Goal: Task Accomplishment & Management: Manage account settings

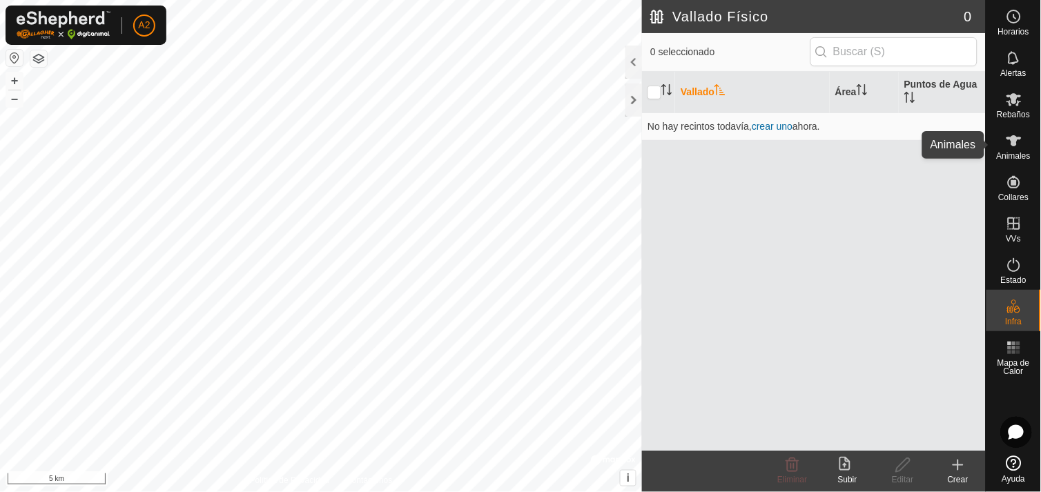
click at [1017, 141] on icon at bounding box center [1014, 140] width 15 height 11
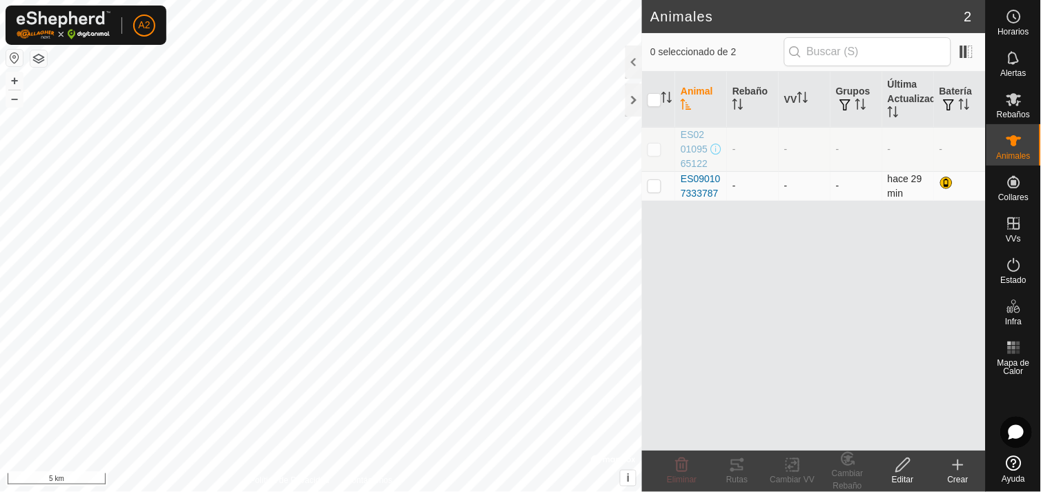
click at [657, 191] on p-checkbox at bounding box center [655, 185] width 14 height 11
checkbox input "true"
click at [687, 470] on icon at bounding box center [682, 466] width 13 height 14
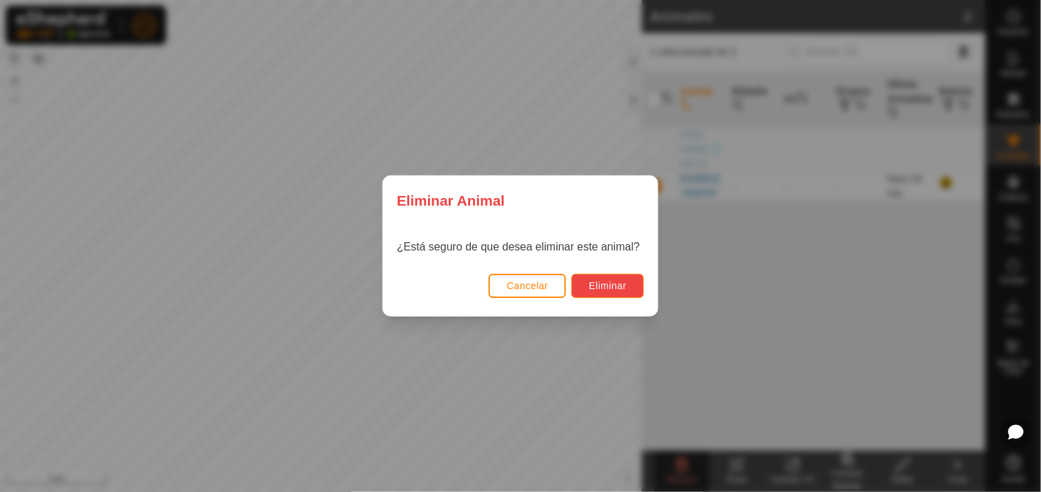
click at [627, 280] on button "Eliminar" at bounding box center [608, 286] width 73 height 24
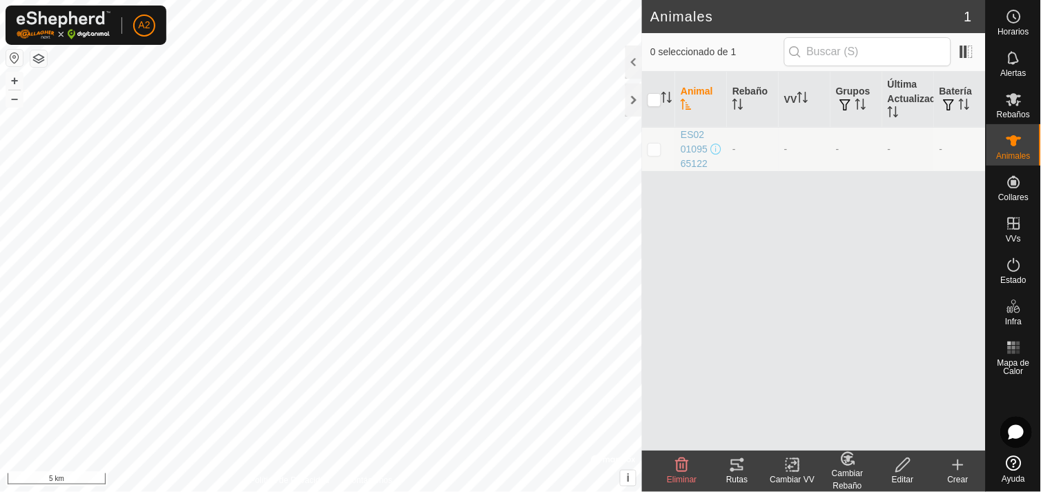
click at [650, 155] on p-checkbox at bounding box center [655, 149] width 14 height 11
checkbox input "true"
click at [695, 307] on div "Animal Rebaño VV Grupos Última Actualización Batería ES020109565122 - - - - -" at bounding box center [814, 261] width 344 height 379
